Goal: Transaction & Acquisition: Obtain resource

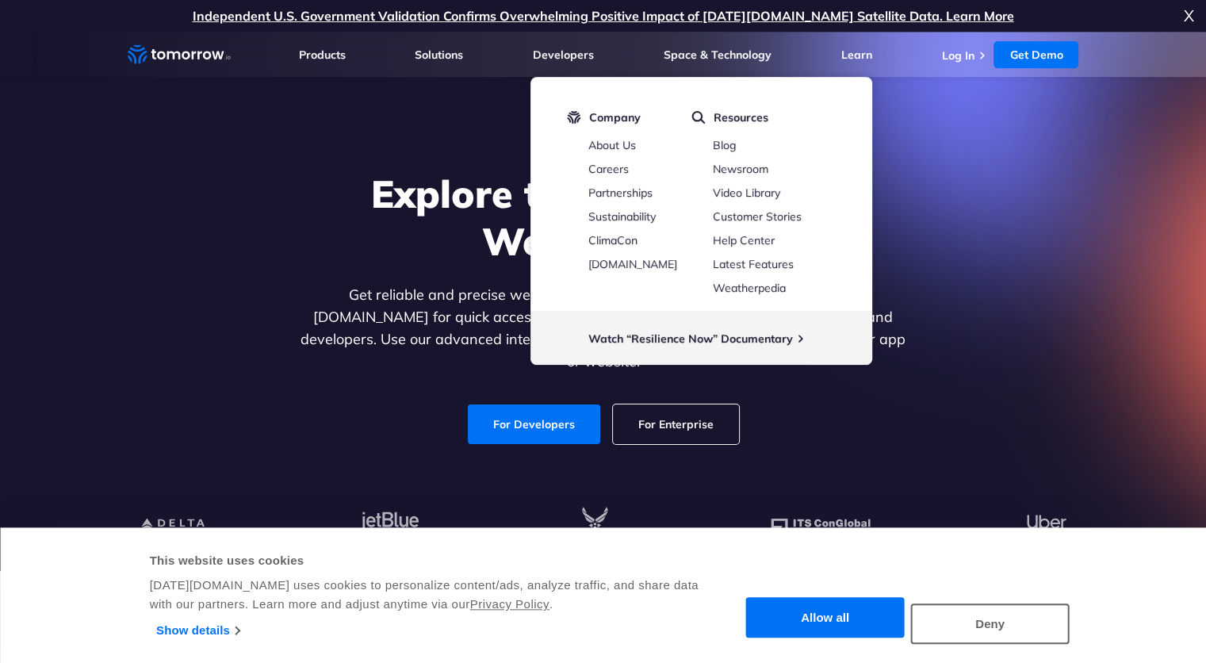
click at [1146, 341] on section "Explore the World’s Best Weather API Get reliable and precise weather data thro…" at bounding box center [603, 301] width 1206 height 539
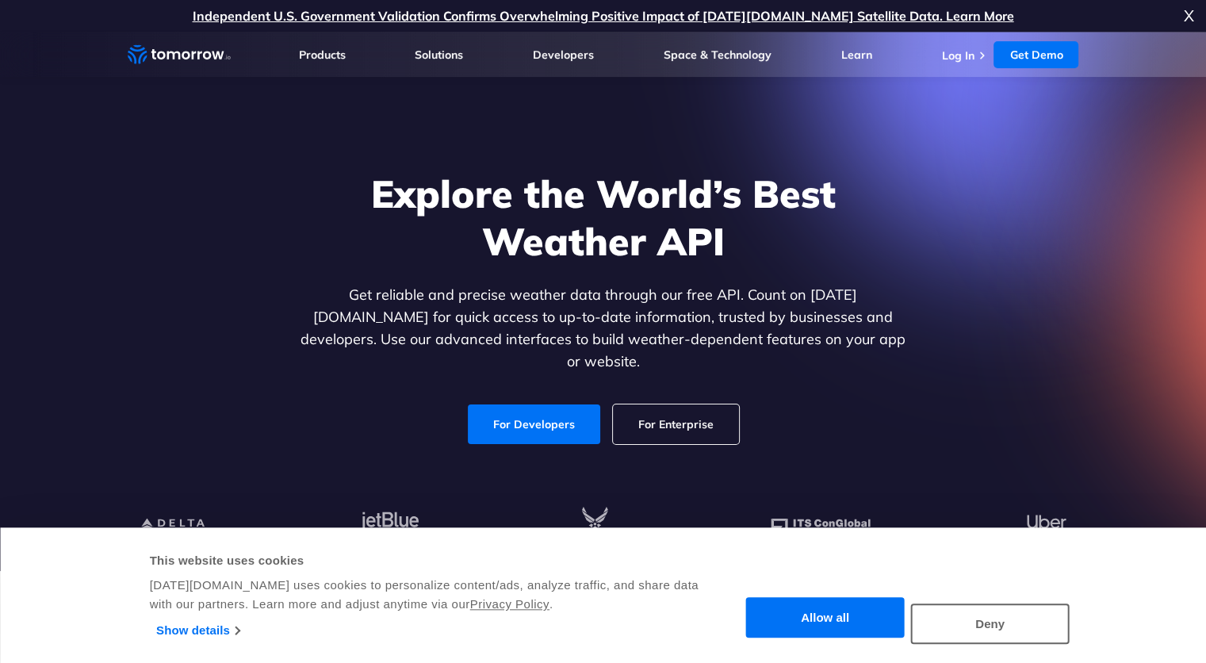
click at [968, 247] on div "Explore the World’s Best Weather API Get reliable and precise weather data thro…" at bounding box center [603, 307] width 977 height 337
click at [830, 617] on button "Allow all" at bounding box center [825, 618] width 159 height 40
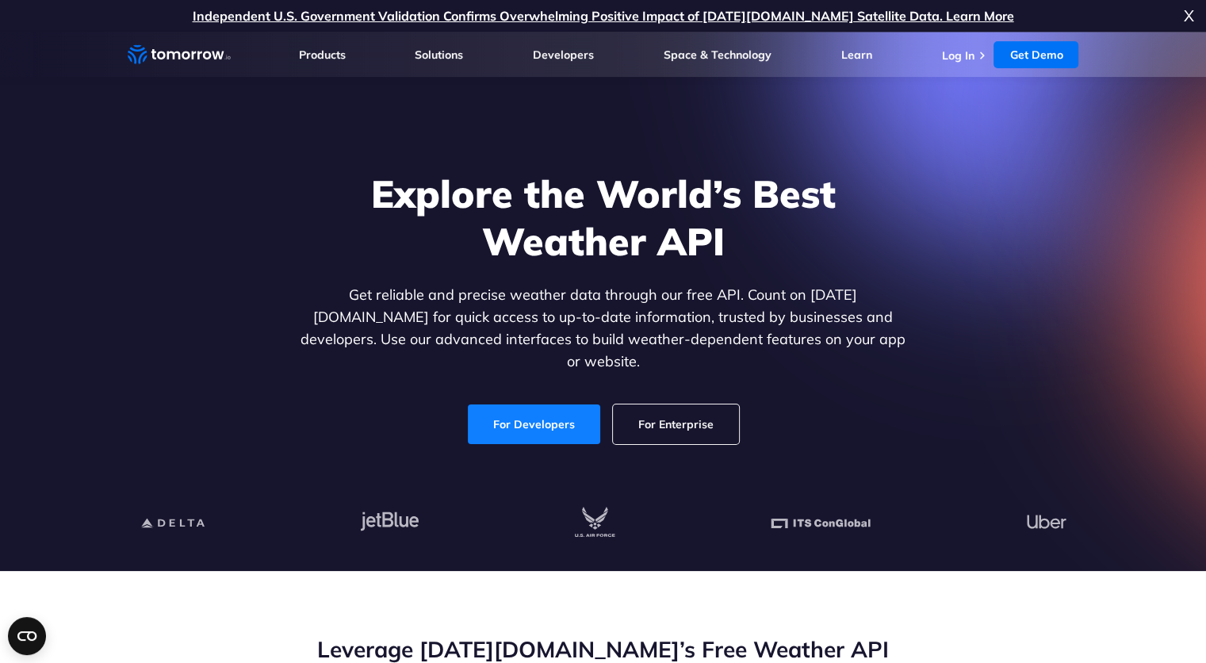
click at [561, 405] on link "For Developers" at bounding box center [534, 425] width 132 height 40
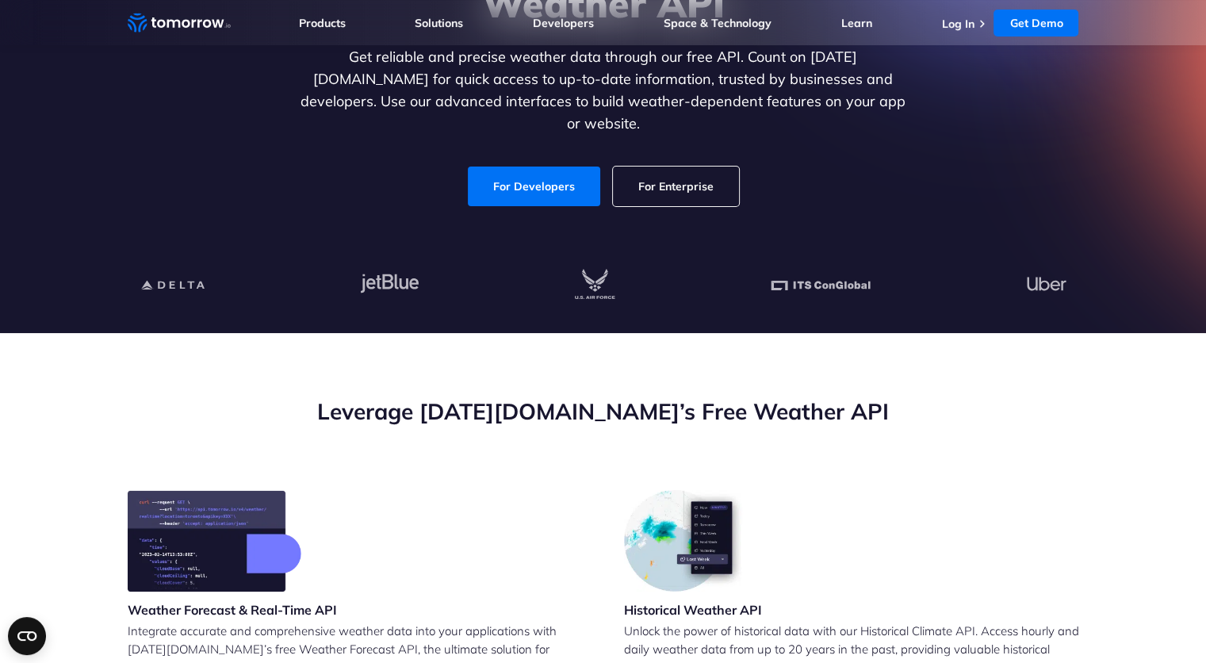
scroll to position [274, 0]
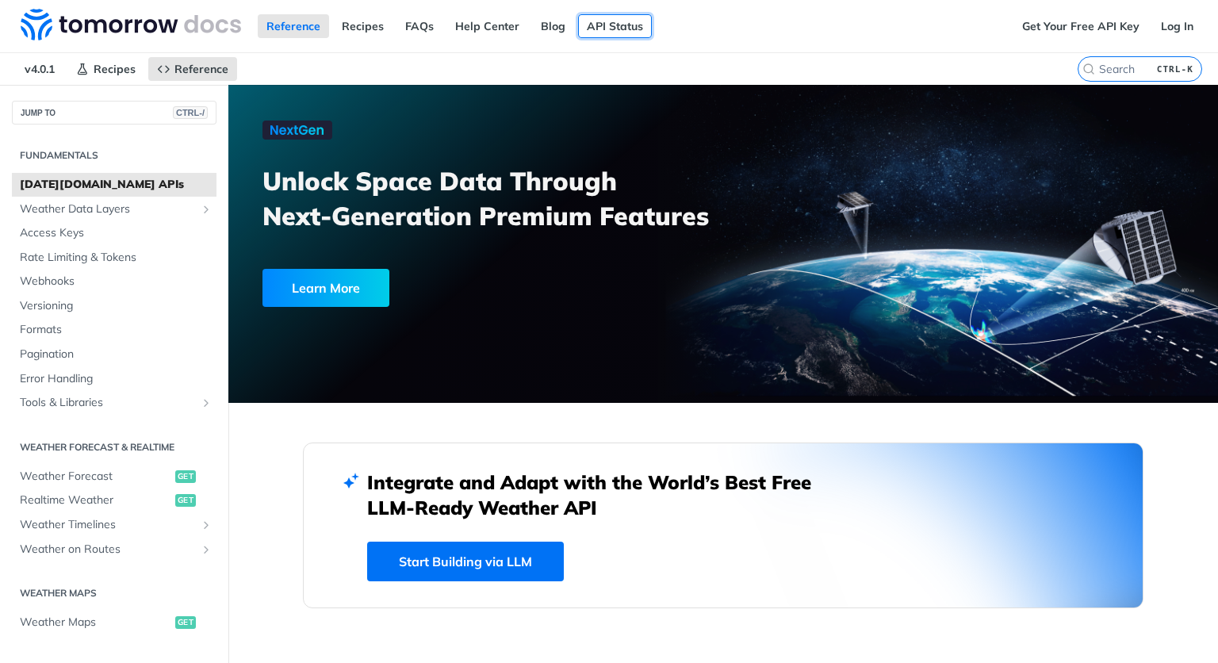
click at [599, 30] on link "API Status" at bounding box center [615, 26] width 74 height 24
click at [1107, 20] on link "Get Your Free API Key" at bounding box center [1081, 26] width 135 height 24
